Goal: Task Accomplishment & Management: Manage account settings

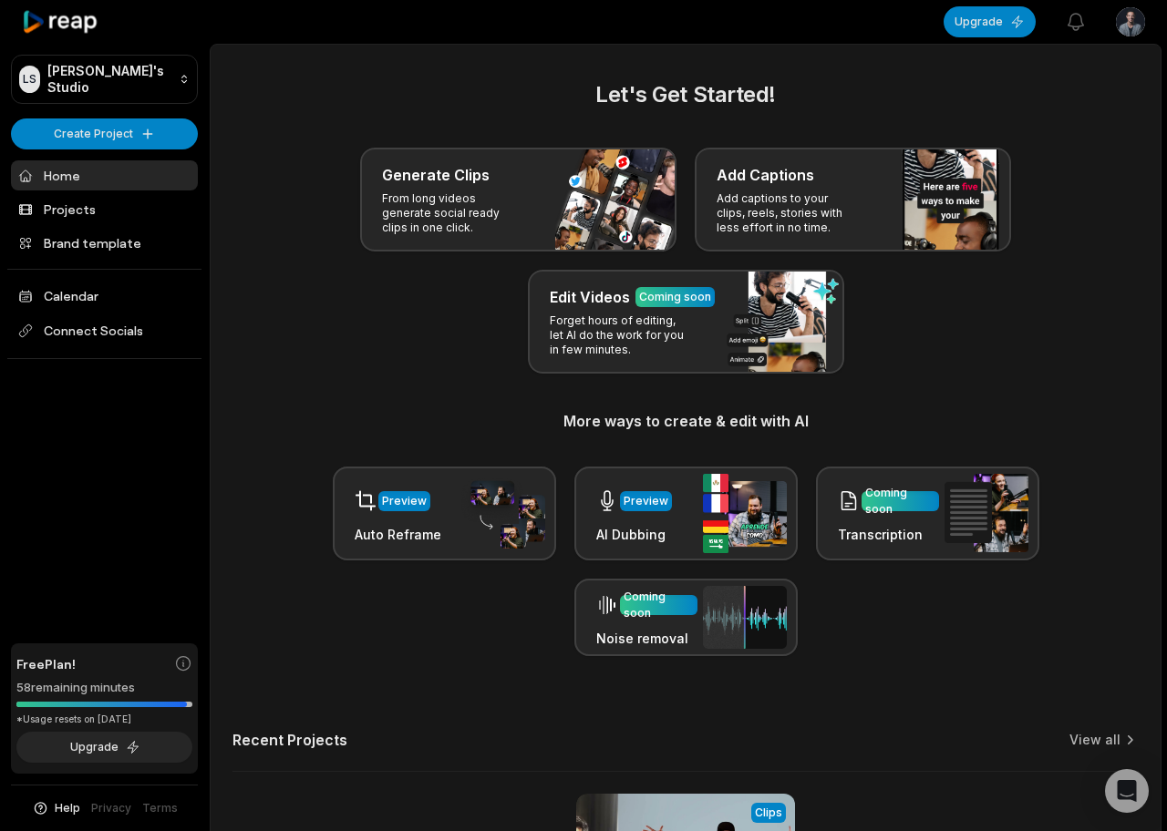
click at [1133, 33] on html "[PERSON_NAME] Studio Create Project Home Projects Brand template Calendar Conne…" at bounding box center [583, 415] width 1167 height 831
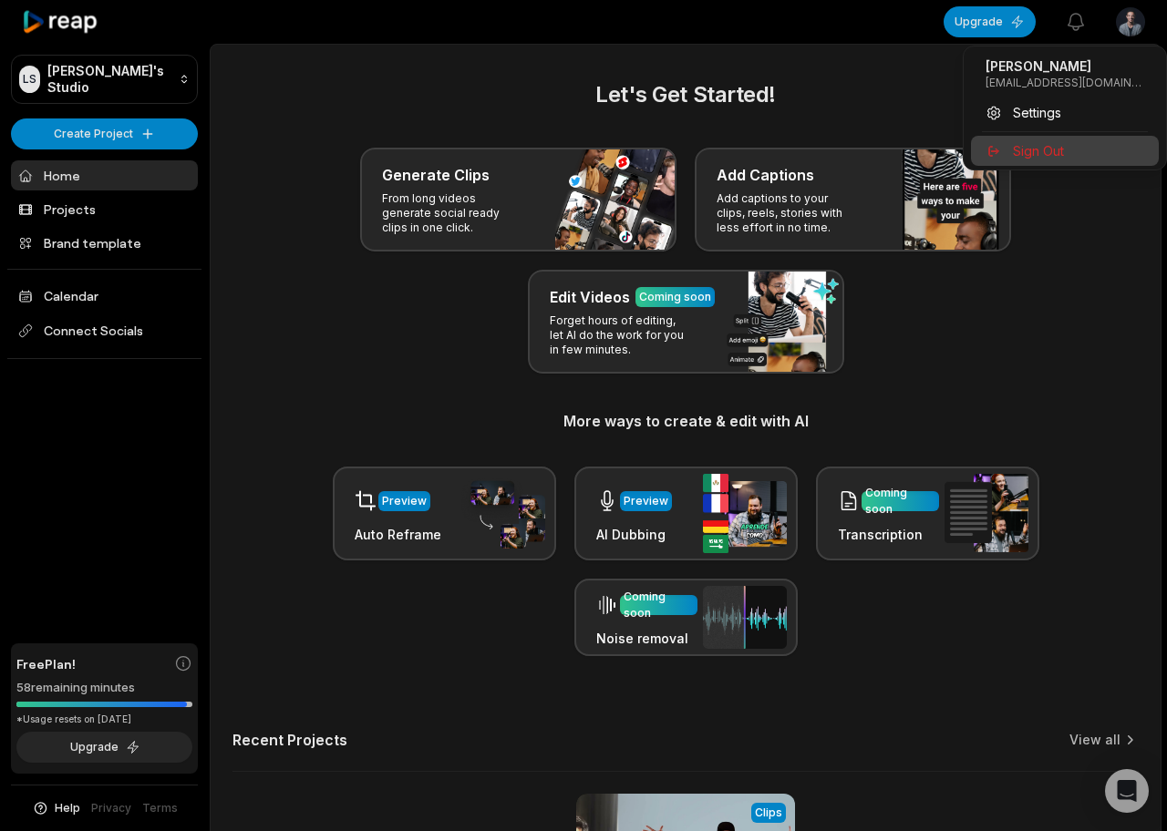
click at [1022, 156] on span "Sign Out" at bounding box center [1038, 150] width 51 height 19
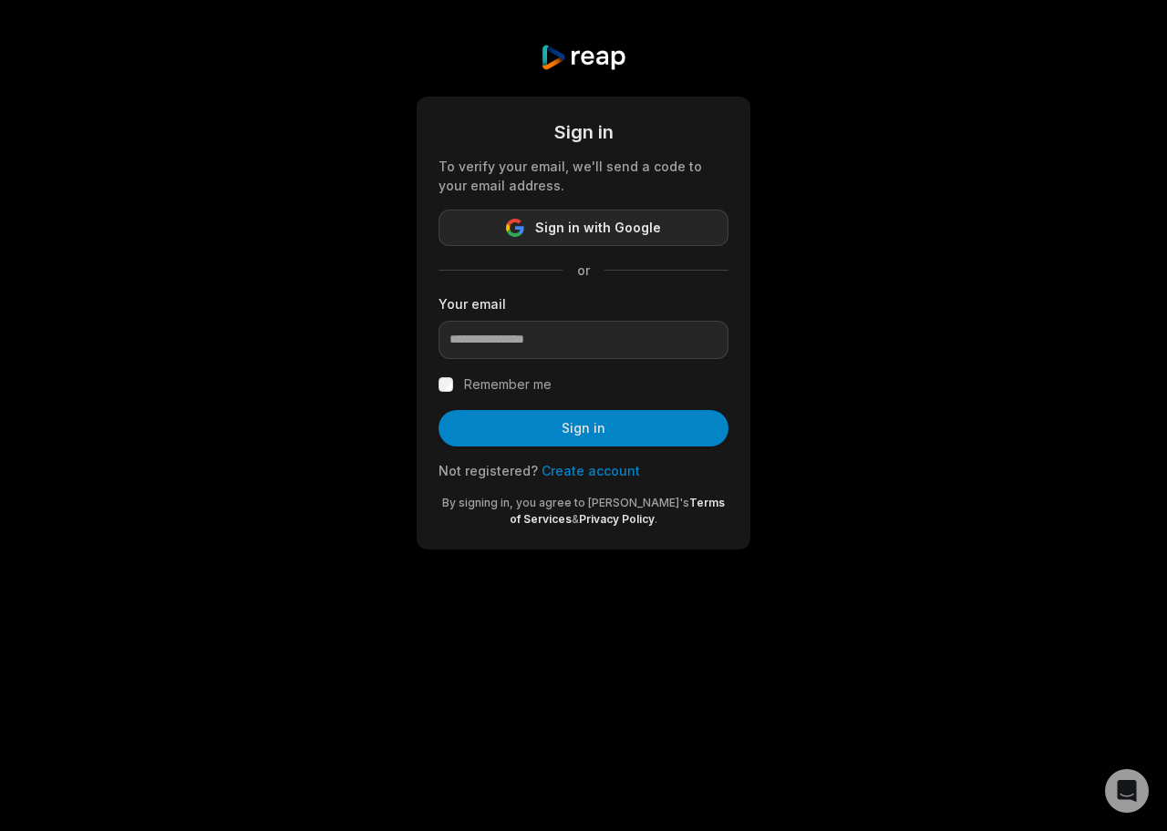
click at [554, 232] on span "Sign in with Google" at bounding box center [598, 228] width 126 height 22
